Goal: Information Seeking & Learning: Find contact information

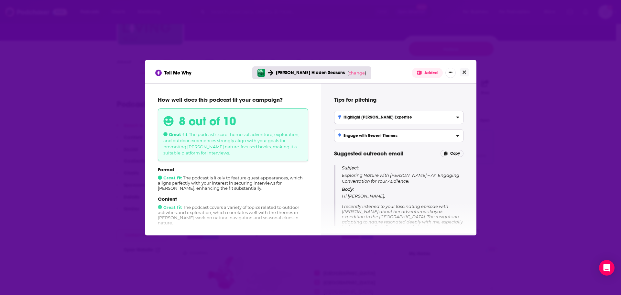
click at [331, 187] on p "Body: Hi [PERSON_NAME], I recently listened to your fascinating episode with [P…" at bounding box center [403, 251] width 122 height 131
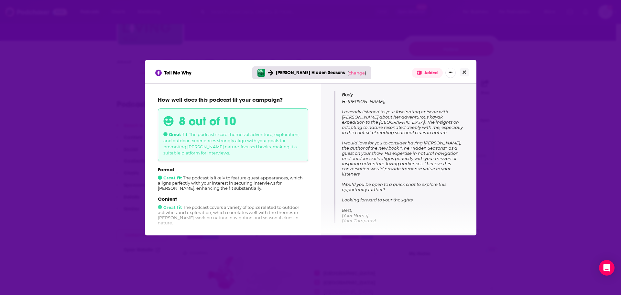
scroll to position [97, 0]
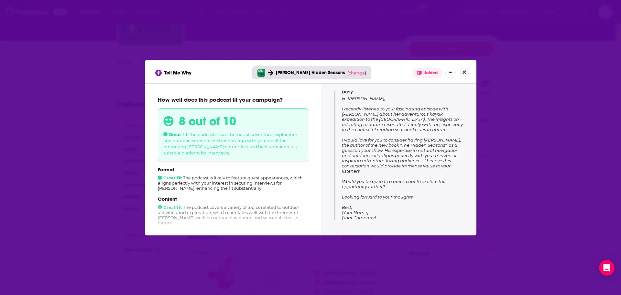
drag, startPoint x: 342, startPoint y: 131, endPoint x: 416, endPoint y: 199, distance: 100.5
click at [331, 193] on p "Body: Hi [PERSON_NAME], I recently listened to your fascinating episode with [P…" at bounding box center [403, 154] width 122 height 131
click at [331, 172] on p "Body: Hi [PERSON_NAME], I recently listened to your fascinating episode with [P…" at bounding box center [403, 154] width 122 height 131
drag, startPoint x: 416, startPoint y: 197, endPoint x: 339, endPoint y: 141, distance: 95.9
click at [331, 141] on div "Subject: Exploring Nature with [PERSON_NAME] – An Engaging Conversation for You…" at bounding box center [398, 143] width 129 height 153
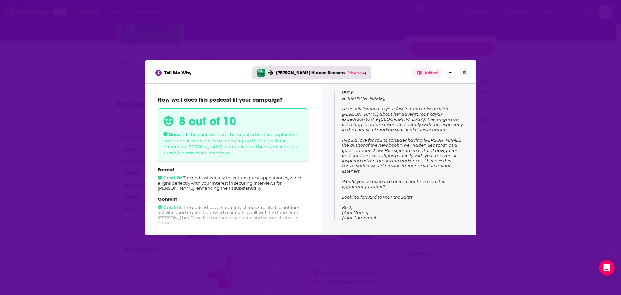
copy span "I would love for you to consider having [PERSON_NAME], the author of the new bo…"
click at [183, 168] on p "Format" at bounding box center [233, 169] width 150 height 6
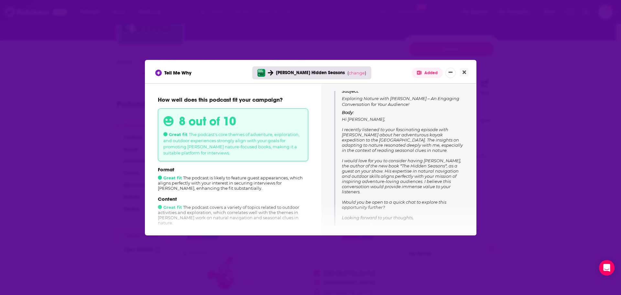
scroll to position [65, 0]
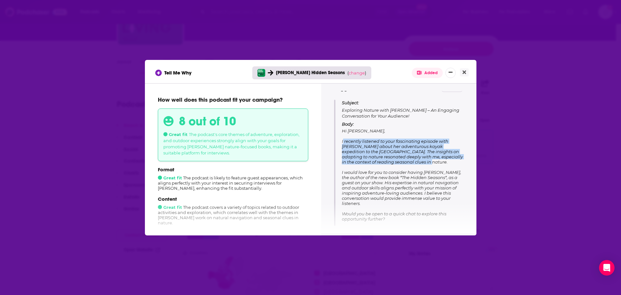
drag, startPoint x: 341, startPoint y: 141, endPoint x: 399, endPoint y: 162, distance: 61.7
click at [331, 162] on p "Body: Hi [PERSON_NAME], I recently listened to your fascinating episode with [P…" at bounding box center [403, 186] width 122 height 131
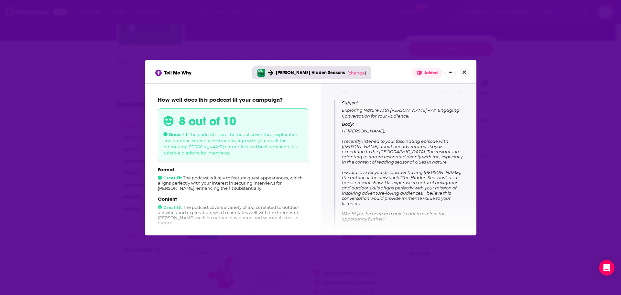
click at [178, 81] on div "Tell Me Why [PERSON_NAME] Hidden Seasons ( change ) Added" at bounding box center [310, 71] width 331 height 23
click at [331, 72] on button "Close" at bounding box center [464, 72] width 9 height 8
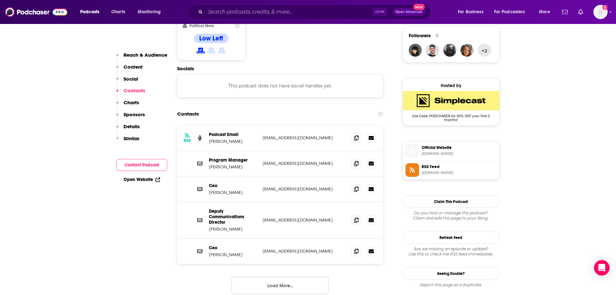
scroll to position [517, 0]
click at [331, 135] on icon at bounding box center [356, 137] width 5 height 5
drag, startPoint x: 268, startPoint y: 147, endPoint x: 280, endPoint y: 144, distance: 11.7
click at [268, 150] on div "Program Manager [PERSON_NAME] [PERSON_NAME][EMAIL_ADDRESS][DOMAIN_NAME] [EMAIL_…" at bounding box center [280, 163] width 206 height 26
click at [331, 160] on icon at bounding box center [356, 162] width 5 height 5
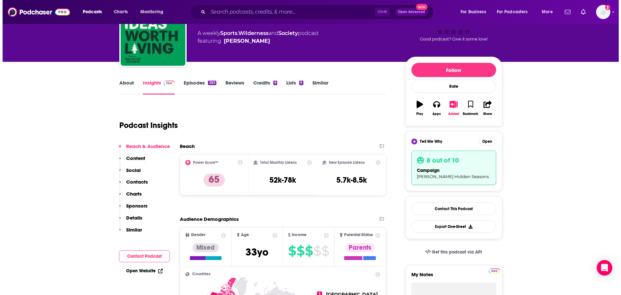
scroll to position [0, 0]
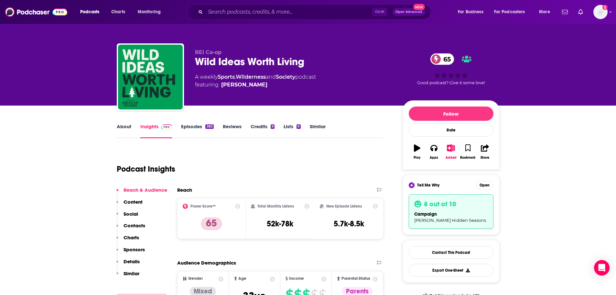
drag, startPoint x: 245, startPoint y: 172, endPoint x: 262, endPoint y: 172, distance: 17.1
click at [245, 172] on div "Podcast Insights" at bounding box center [248, 164] width 262 height 33
click at [331, 193] on div "8 out of 10 campaign [PERSON_NAME] Hidden Seasons" at bounding box center [451, 211] width 85 height 34
click at [331, 193] on h3 "8 out of 10" at bounding box center [440, 204] width 32 height 8
click at [331, 181] on div "Tell Me Why Open" at bounding box center [451, 185] width 85 height 8
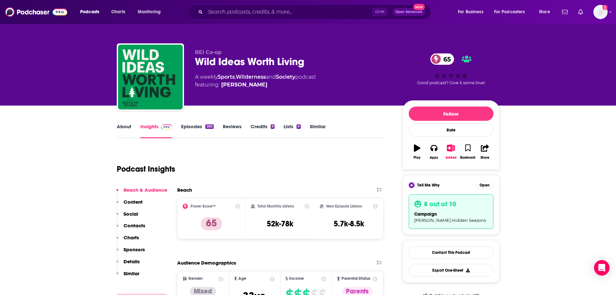
click at [331, 189] on div "Tell Me Why Open" at bounding box center [451, 185] width 85 height 8
click at [331, 186] on button "Open" at bounding box center [484, 185] width 17 height 8
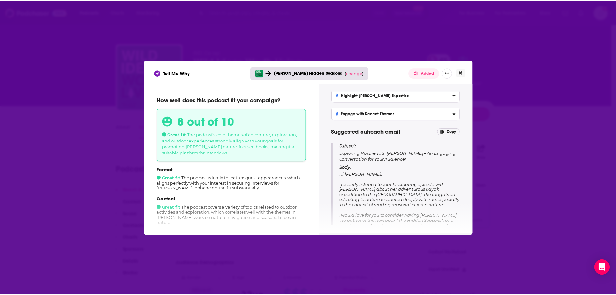
scroll to position [32, 0]
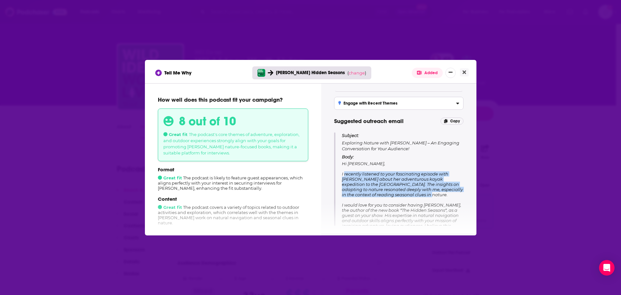
drag, startPoint x: 343, startPoint y: 174, endPoint x: 394, endPoint y: 194, distance: 54.9
click at [331, 193] on span "Hi [PERSON_NAME], I recently listened to your fascinating episode with [PERSON_…" at bounding box center [402, 223] width 121 height 124
click at [331, 183] on span "Hi [PERSON_NAME], I recently listened to your fascinating episode with [PERSON_…" at bounding box center [402, 223] width 121 height 124
drag, startPoint x: 341, startPoint y: 173, endPoint x: 394, endPoint y: 197, distance: 58.5
click at [331, 193] on div "Subject: Exploring Nature with [PERSON_NAME] – An Engaging Conversation for You…" at bounding box center [398, 208] width 129 height 153
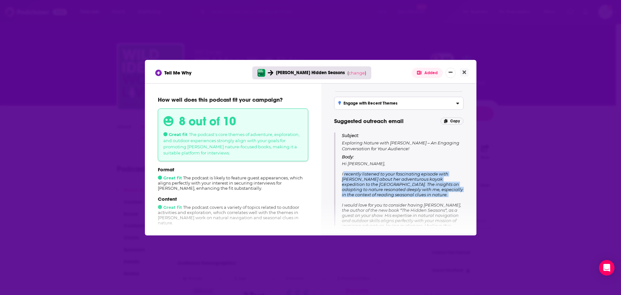
copy span "I recently listened to your fascinating episode with [PERSON_NAME] about her ad…"
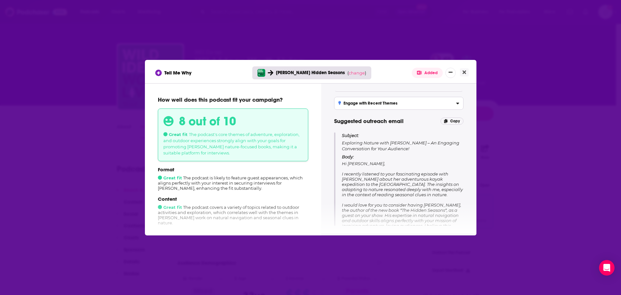
click at [331, 47] on div "Tell Me Why [PERSON_NAME] Hidden Seasons ( change ) Added How well does this po…" at bounding box center [310, 147] width 621 height 295
click at [331, 70] on icon "Close" at bounding box center [464, 72] width 4 height 5
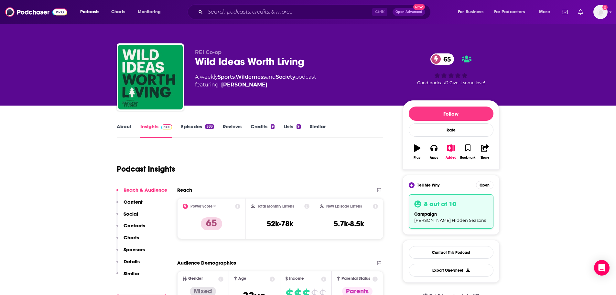
click at [193, 127] on link "Episodes 383" at bounding box center [197, 130] width 32 height 15
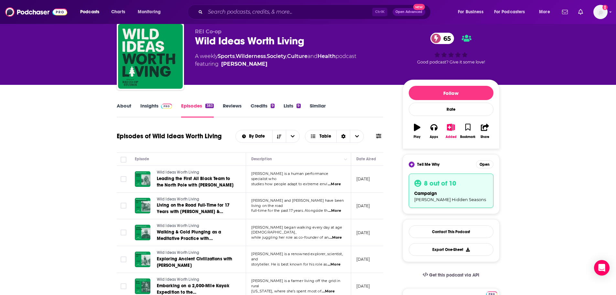
scroll to position [32, 0]
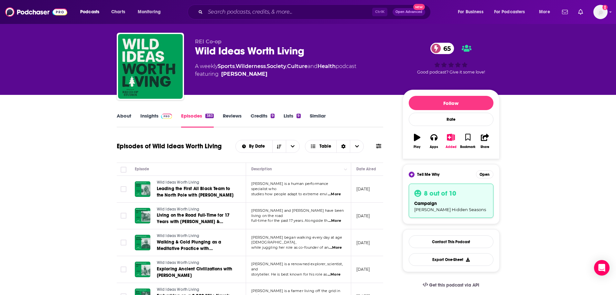
scroll to position [0, 0]
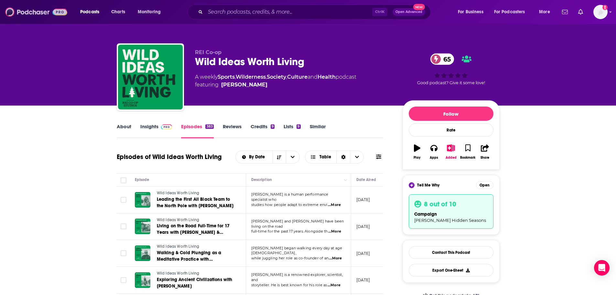
click at [43, 13] on img at bounding box center [36, 12] width 62 height 12
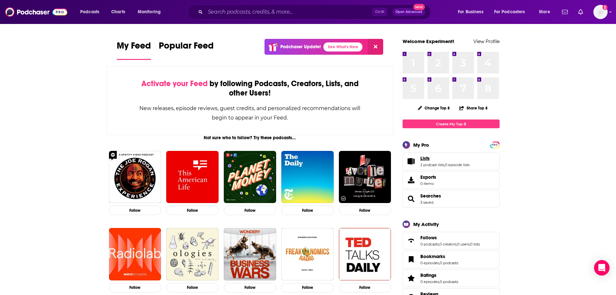
click at [331, 160] on link "Lists" at bounding box center [444, 158] width 49 height 6
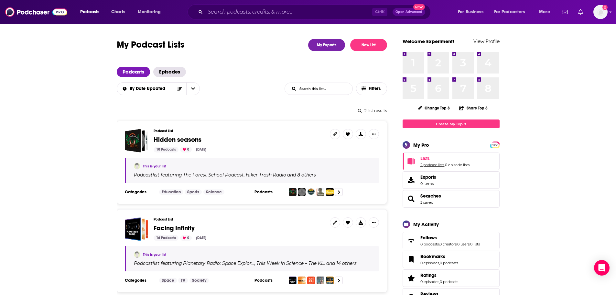
click at [331, 165] on link "2 podcast lists" at bounding box center [432, 164] width 24 height 5
click at [186, 136] on span "Hidden seasons" at bounding box center [178, 139] width 48 height 8
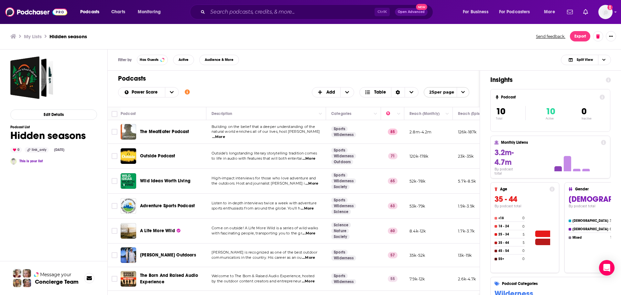
click at [177, 193] on span "The Born And Raised Audio Experience" at bounding box center [169, 278] width 58 height 12
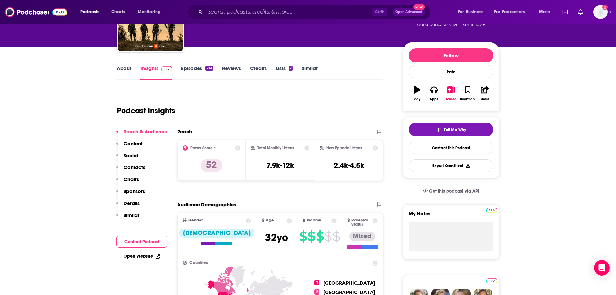
scroll to position [65, 0]
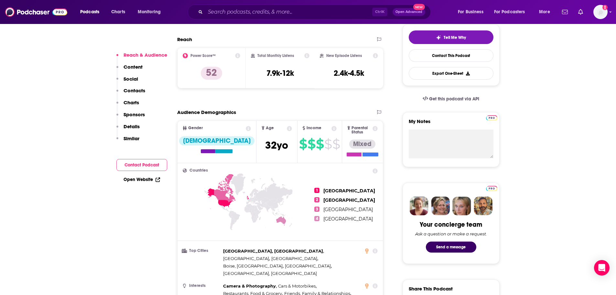
scroll to position [162, 0]
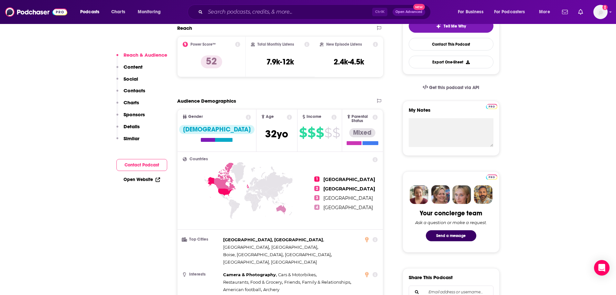
click at [130, 92] on p "Contacts" at bounding box center [135, 90] width 22 height 6
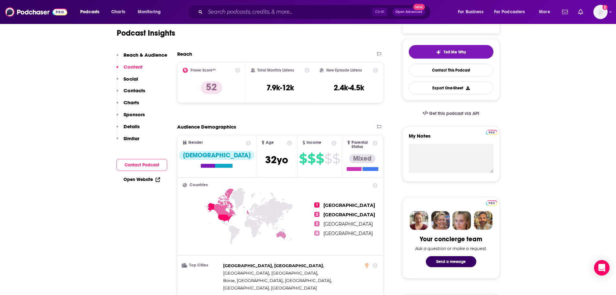
scroll to position [134, 0]
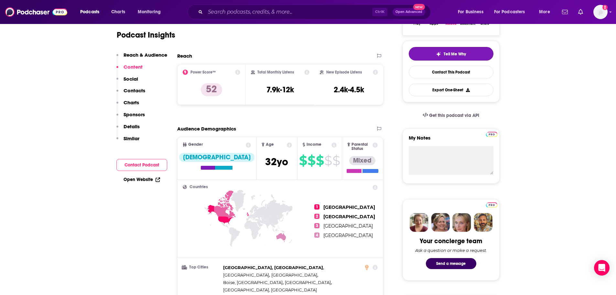
click at [331, 55] on img "button" at bounding box center [438, 53] width 5 height 5
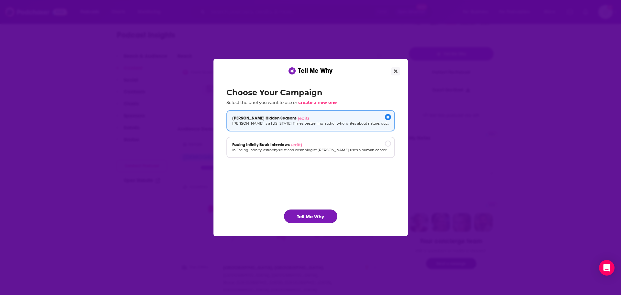
click at [313, 193] on button "Tell Me Why" at bounding box center [310, 216] width 53 height 14
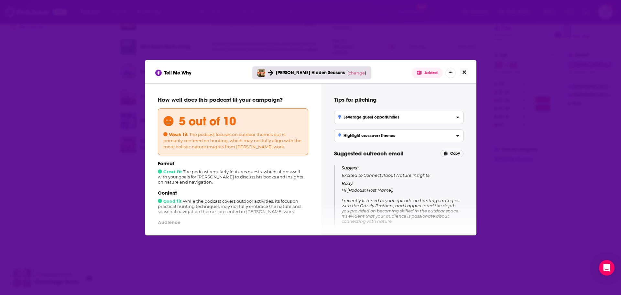
click at [331, 71] on icon "Close" at bounding box center [464, 72] width 4 height 4
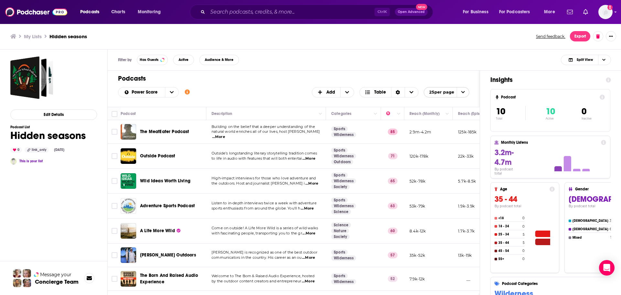
click at [131, 193] on img "Adventure Sports Podcast" at bounding box center [129, 206] width 16 height 16
click at [157, 132] on span "The MeatEater Podcast" at bounding box center [164, 131] width 49 height 5
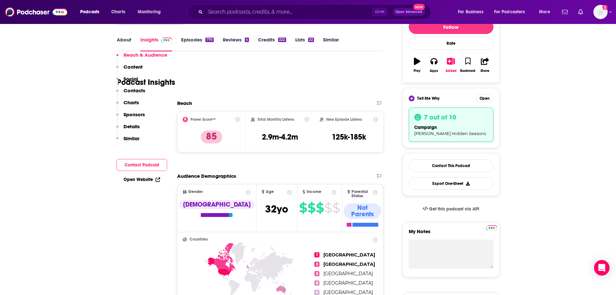
scroll to position [129, 0]
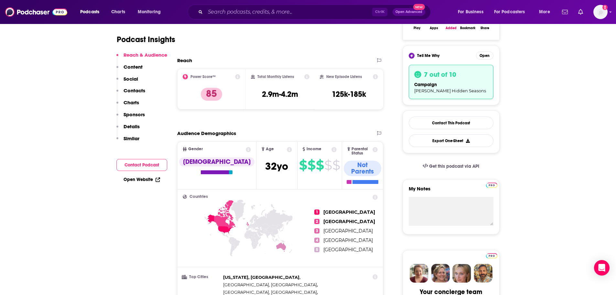
click at [331, 57] on div "Tell Me Why Open" at bounding box center [451, 55] width 85 height 8
click at [331, 79] on div "7 out of 10 campaign [PERSON_NAME] Hidden Seasons" at bounding box center [451, 82] width 85 height 34
click at [331, 53] on button "Open" at bounding box center [484, 55] width 17 height 8
